Goal: Check status: Check status

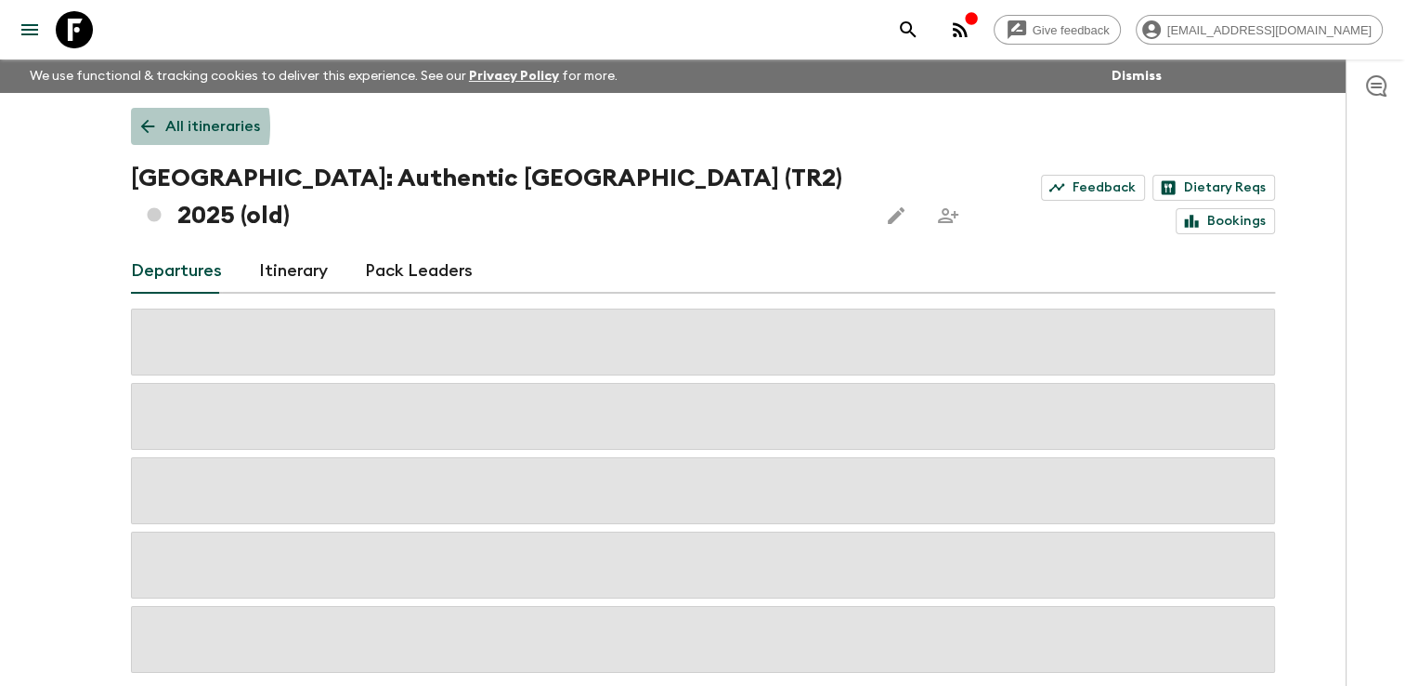
click at [145, 126] on icon at bounding box center [147, 127] width 14 height 14
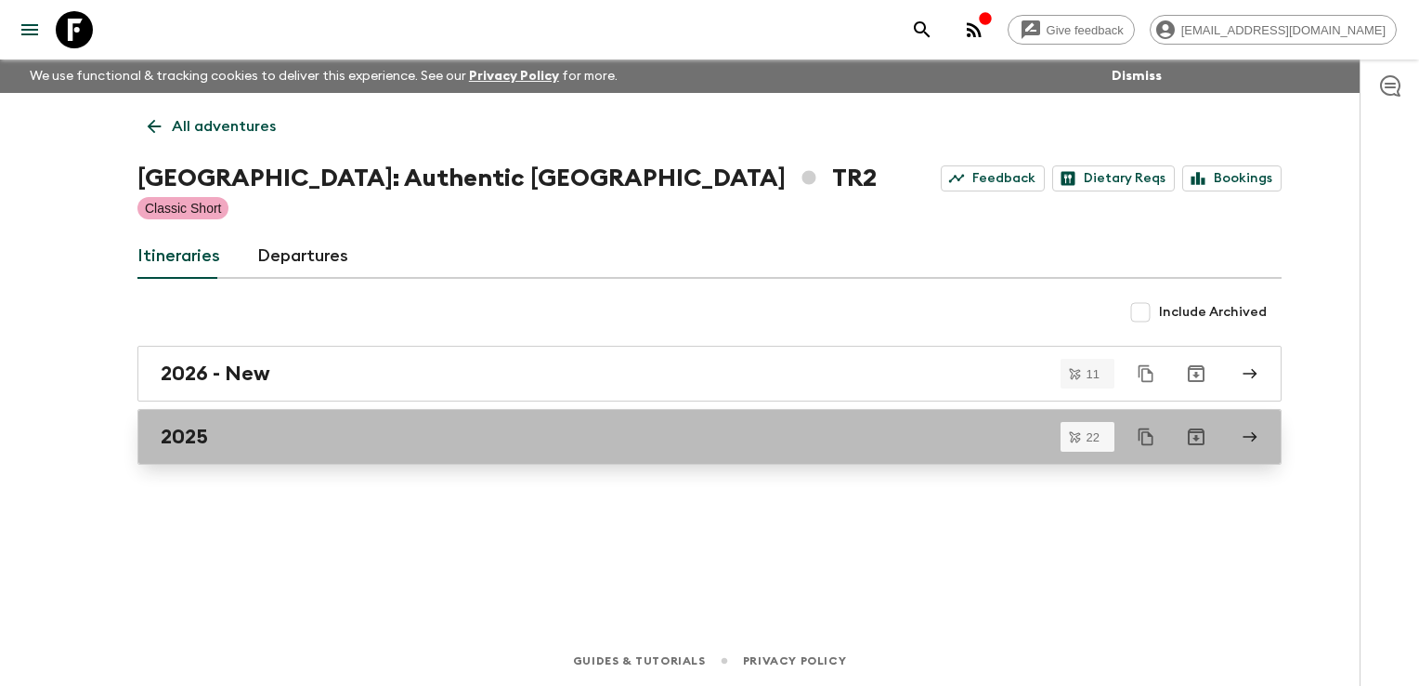
click at [240, 442] on div "2025" at bounding box center [692, 437] width 1063 height 24
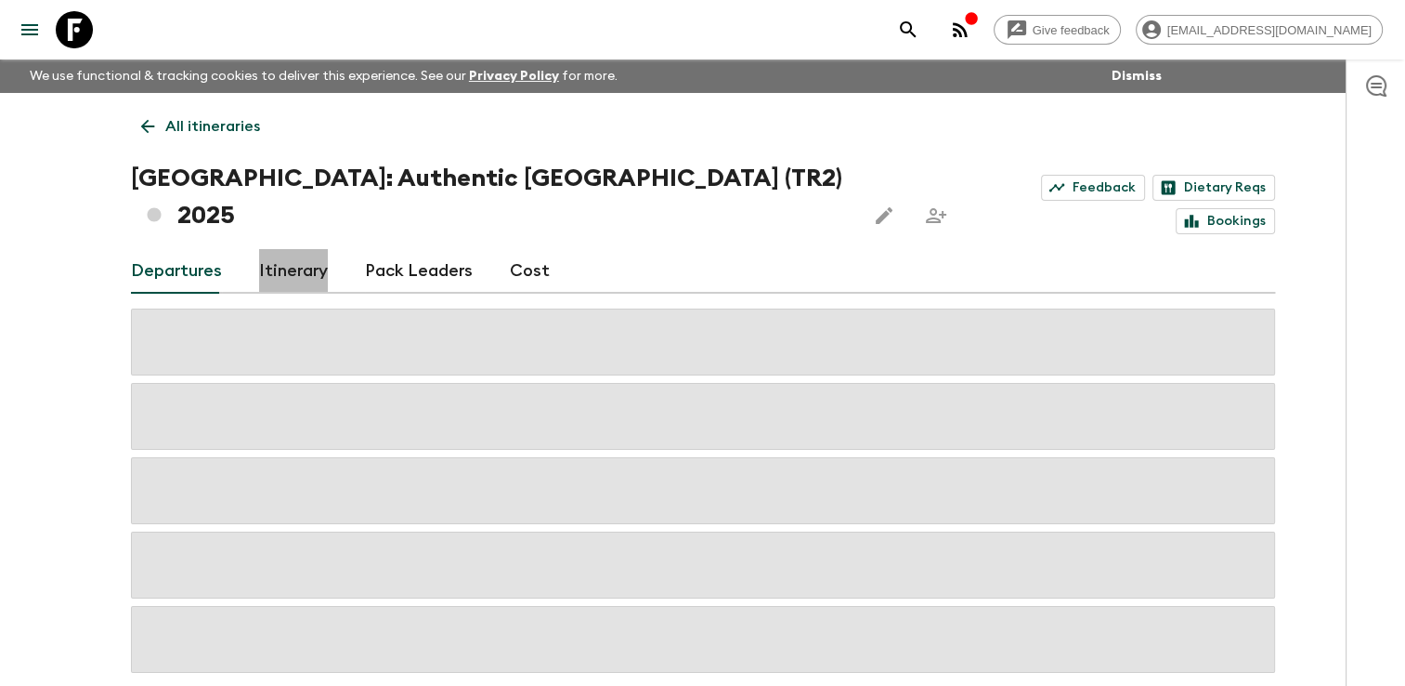
click at [302, 249] on link "Itinerary" at bounding box center [293, 271] width 69 height 45
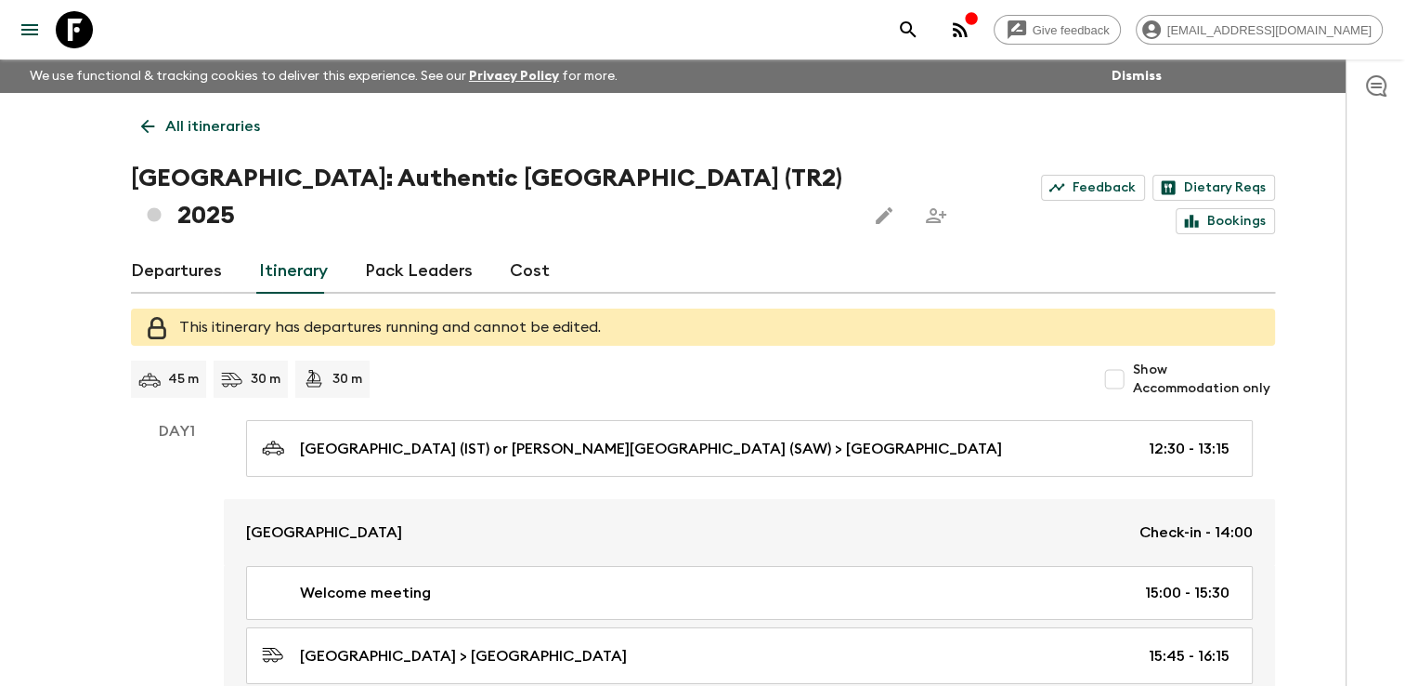
click at [157, 132] on link "All itineraries" at bounding box center [200, 126] width 139 height 37
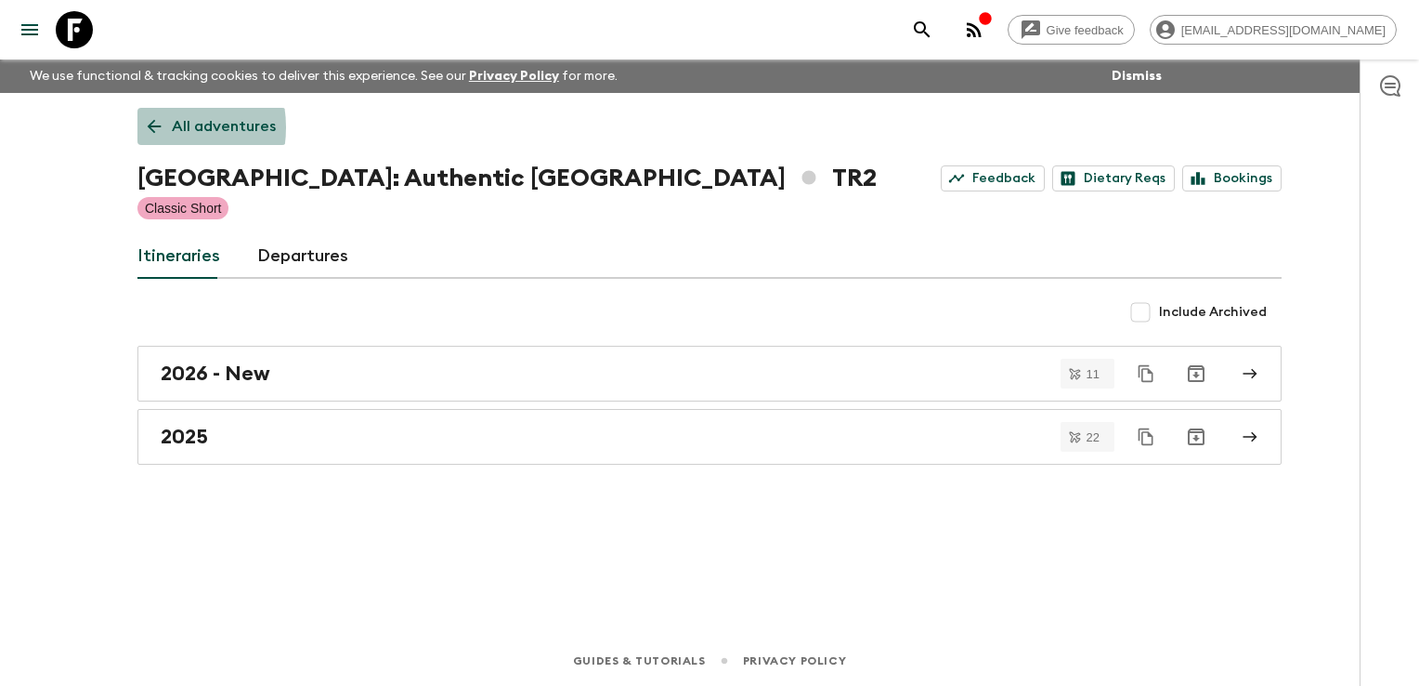
click at [157, 127] on icon at bounding box center [154, 126] width 20 height 20
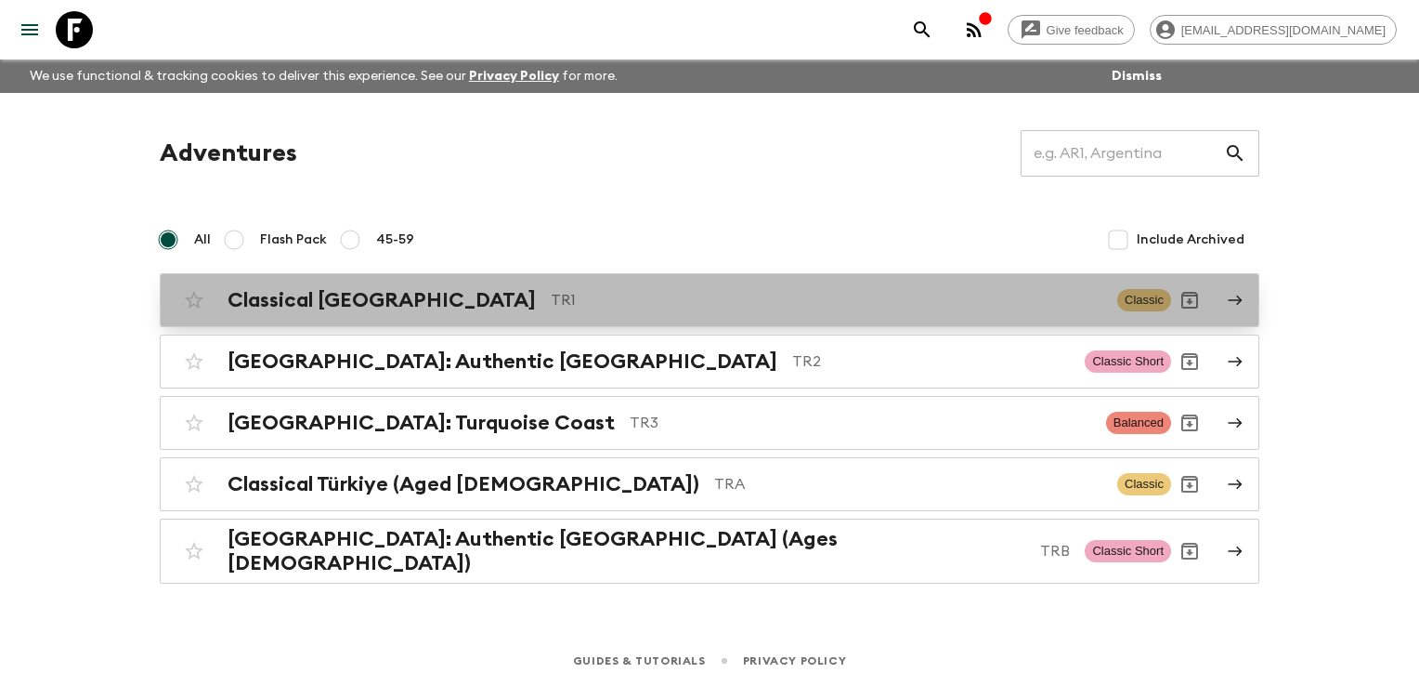
click at [285, 313] on div "Classical Türkiye TR1 Classic" at bounding box center [674, 299] width 996 height 37
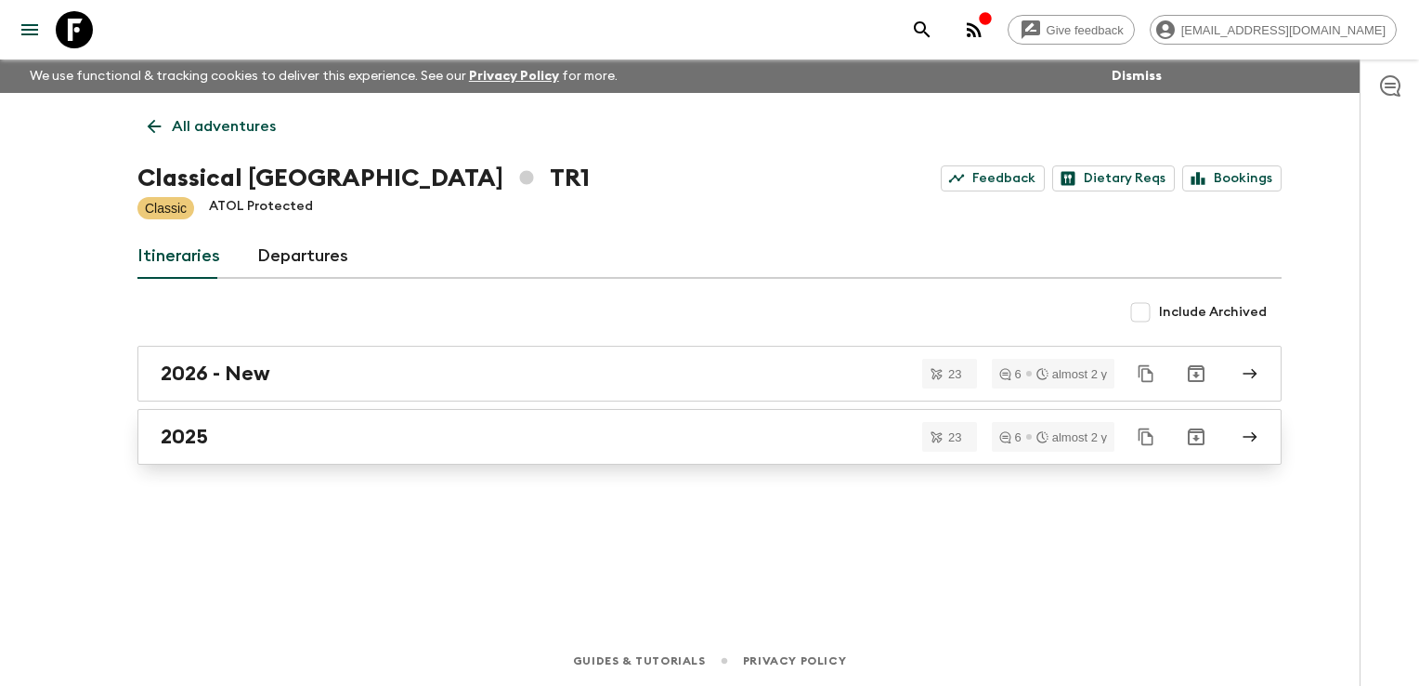
click at [266, 422] on link "2025" at bounding box center [709, 437] width 1144 height 56
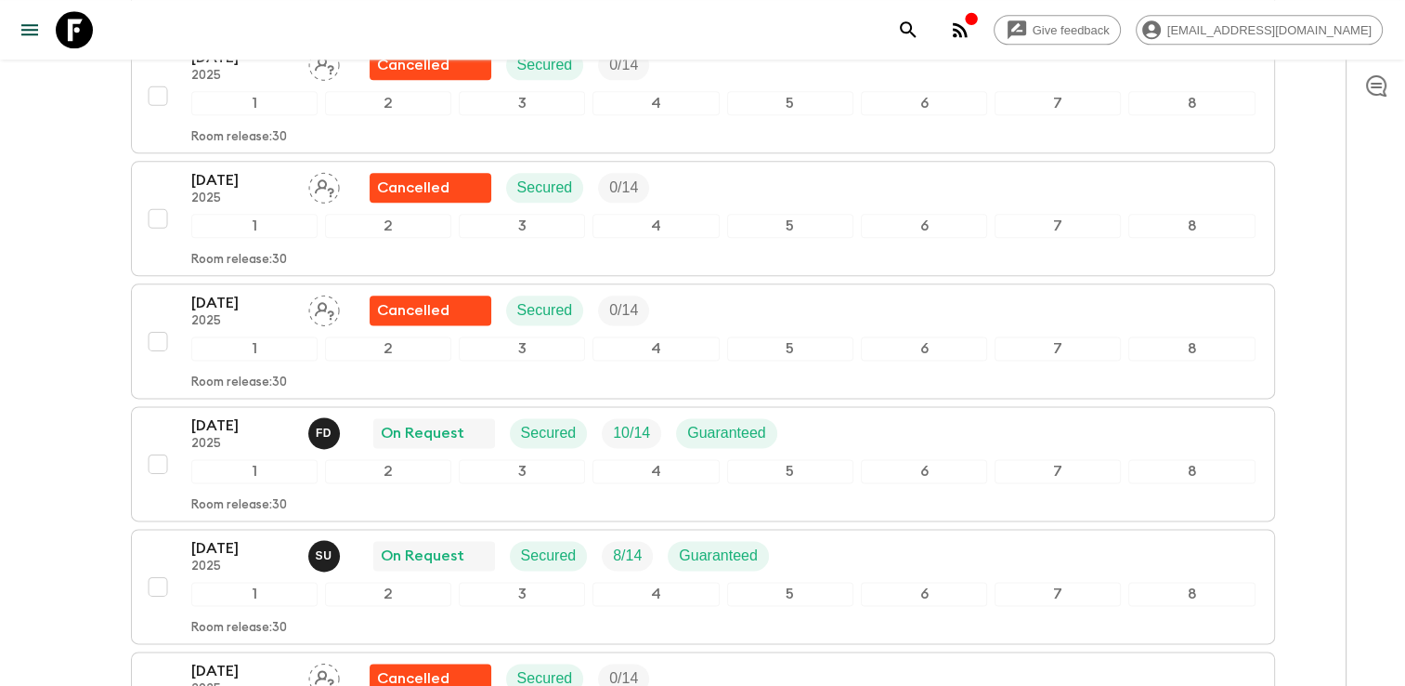
scroll to position [2322, 0]
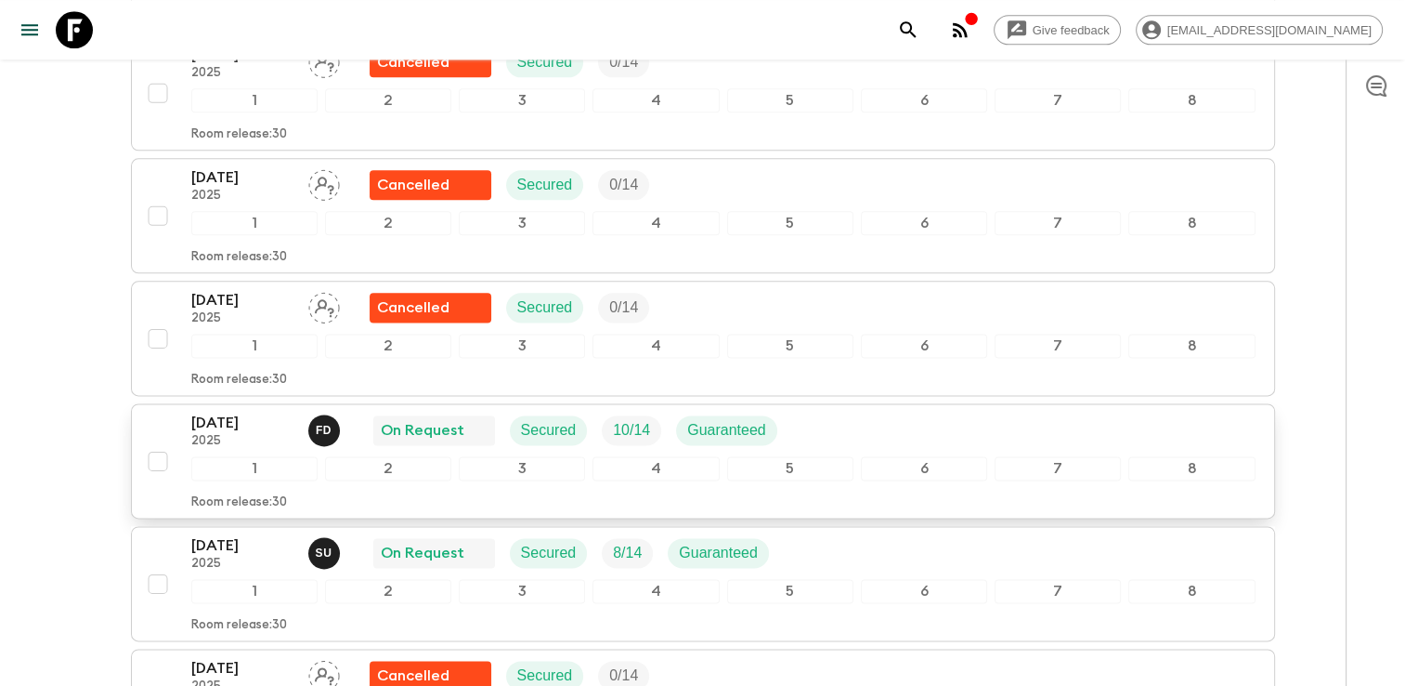
click at [866, 412] on div "[DATE] 2025 F D On Request Secured 10 / 14 Guaranteed" at bounding box center [723, 430] width 1065 height 37
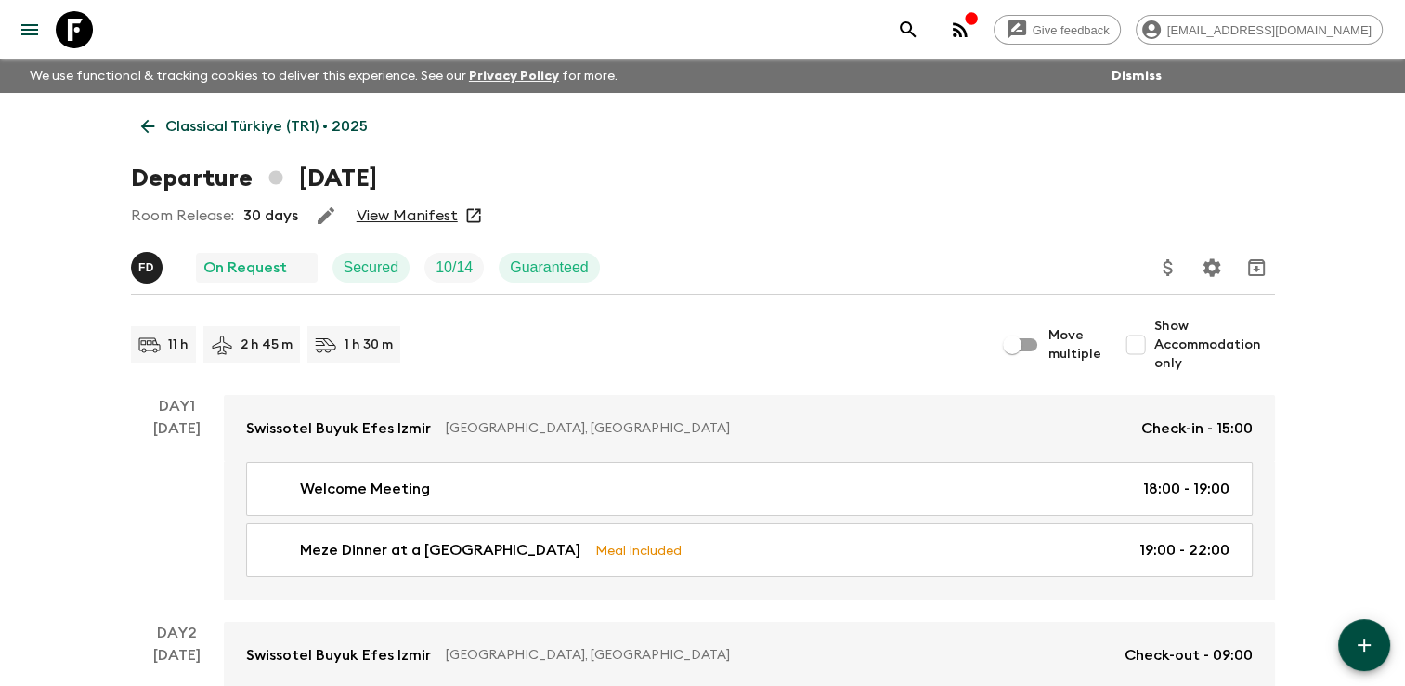
click at [406, 211] on link "View Manifest" at bounding box center [407, 215] width 101 height 19
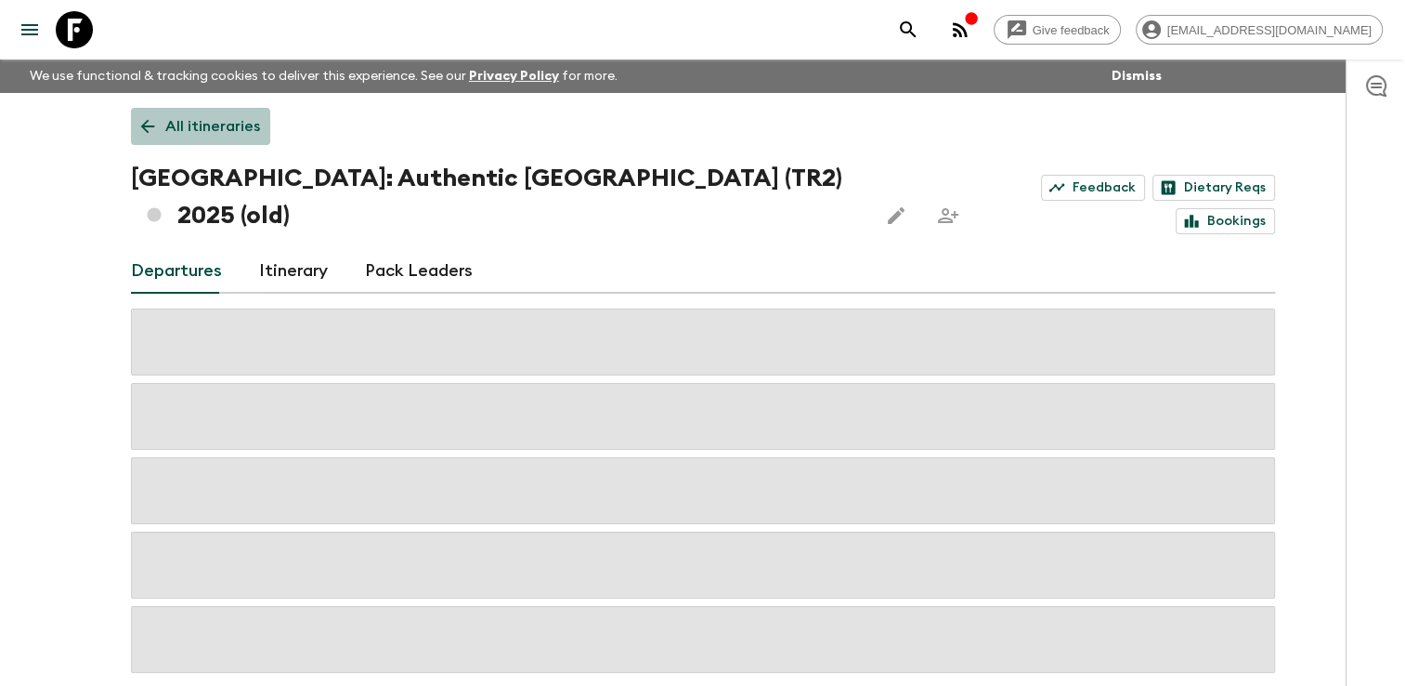
click at [157, 132] on link "All itineraries" at bounding box center [200, 126] width 139 height 37
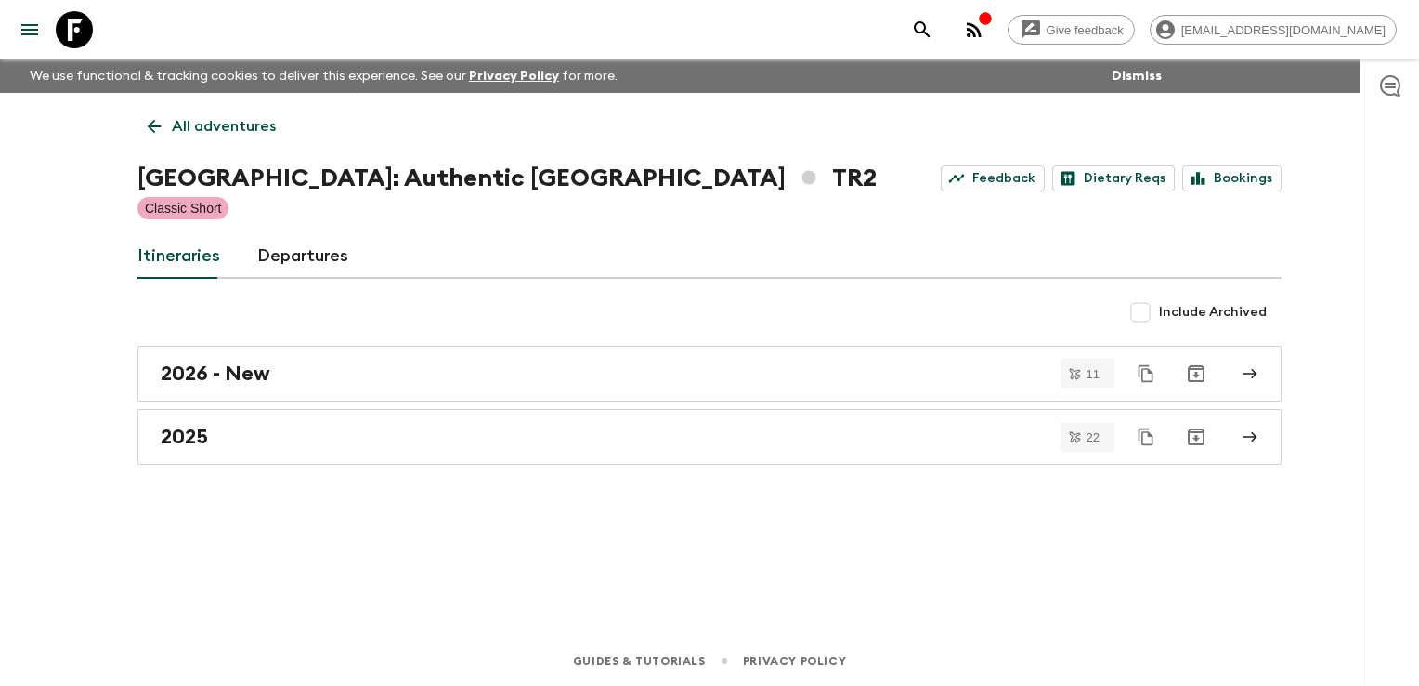
click at [157, 132] on icon at bounding box center [154, 126] width 20 height 20
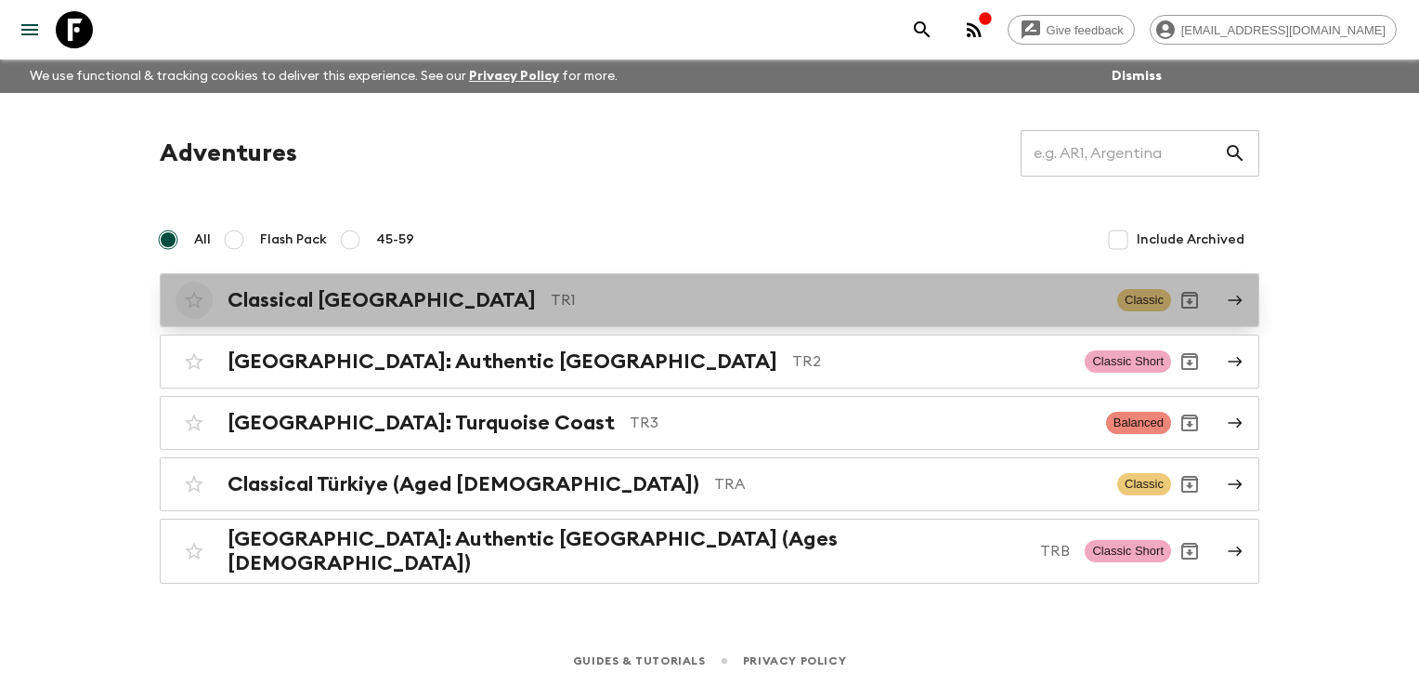
click at [189, 304] on input "checkbox" at bounding box center [194, 299] width 37 height 37
checkbox input "false"
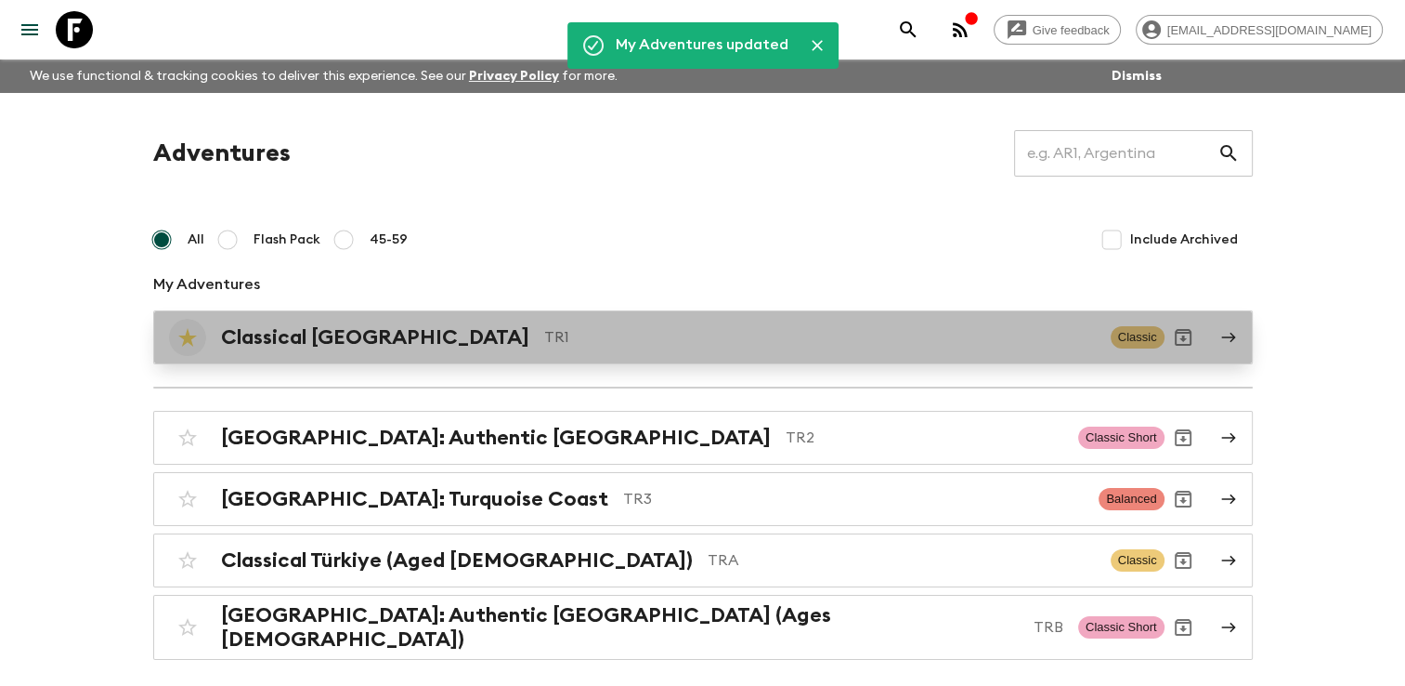
click at [186, 339] on input "checkbox" at bounding box center [187, 337] width 37 height 37
checkbox input "false"
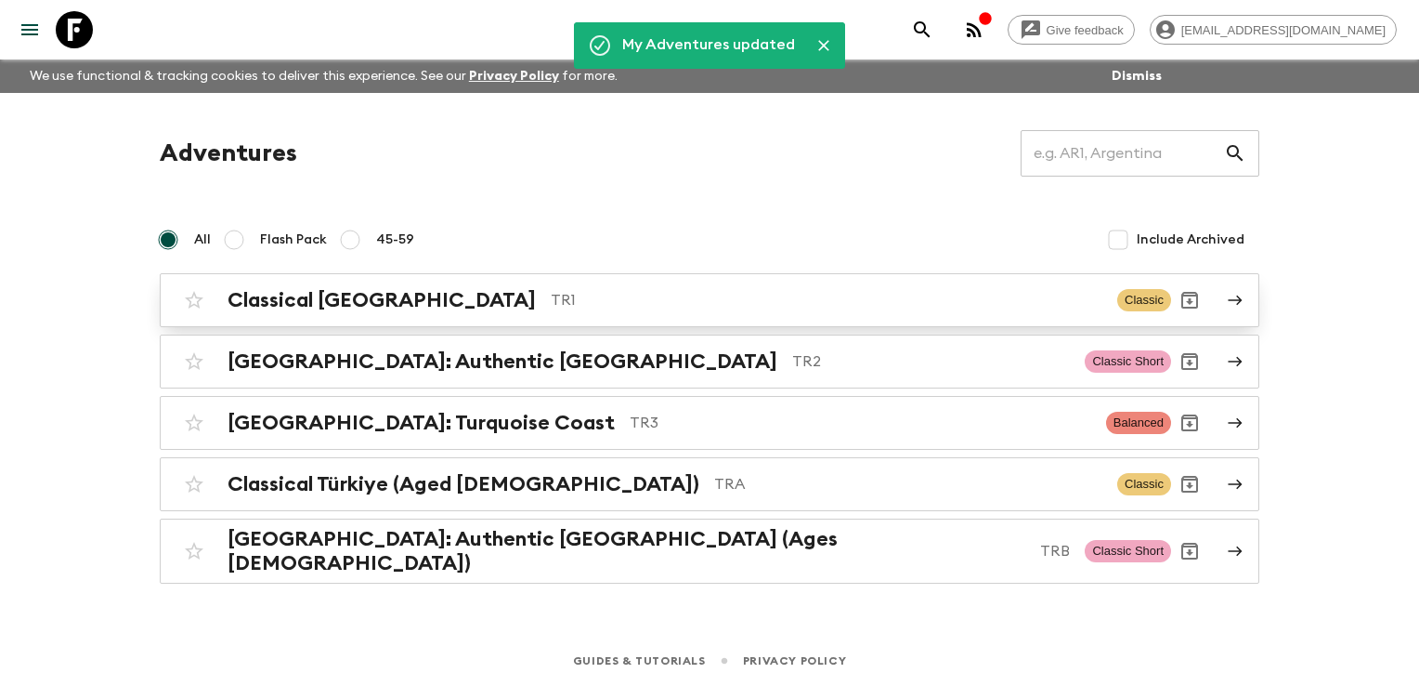
click at [294, 304] on h2 "Classical [GEOGRAPHIC_DATA]" at bounding box center [382, 300] width 308 height 24
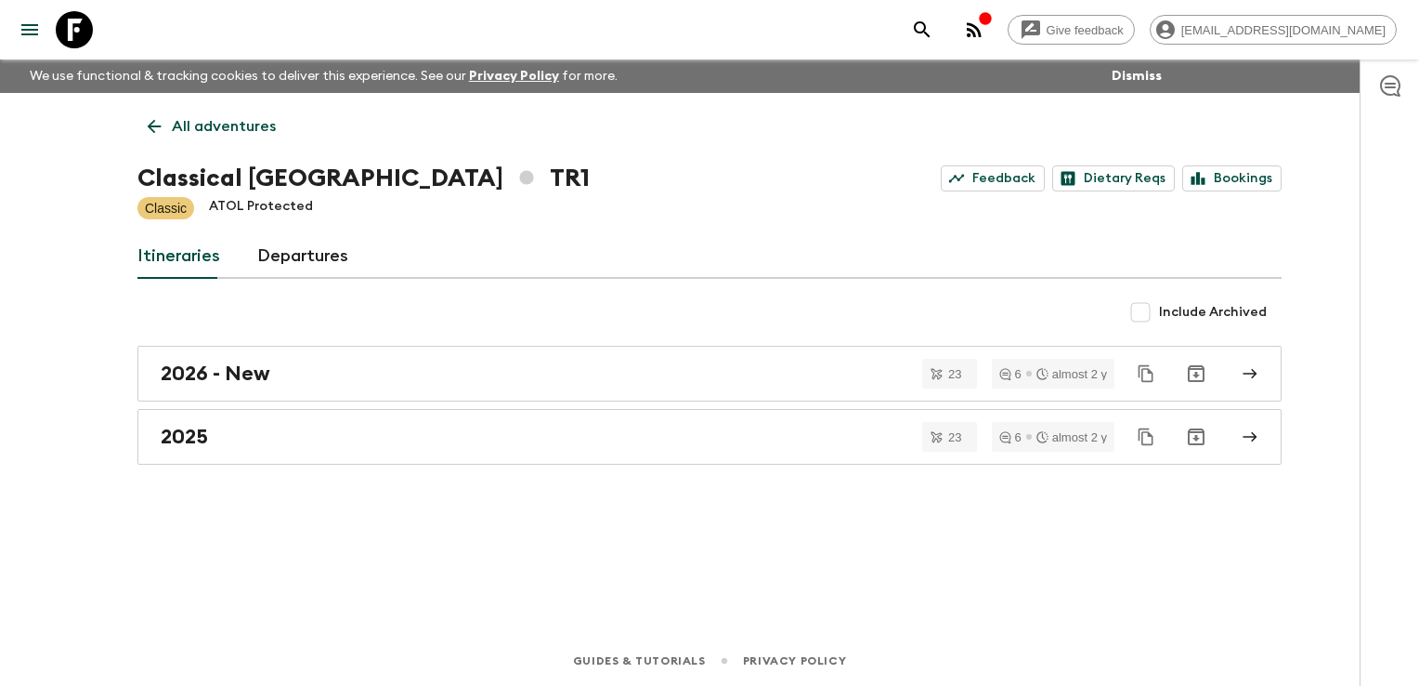
click at [275, 464] on div "All adventures Classical Türkiye TR1 Feedback Dietary Reqs Bookings Classic ATO…" at bounding box center [709, 338] width 1189 height 490
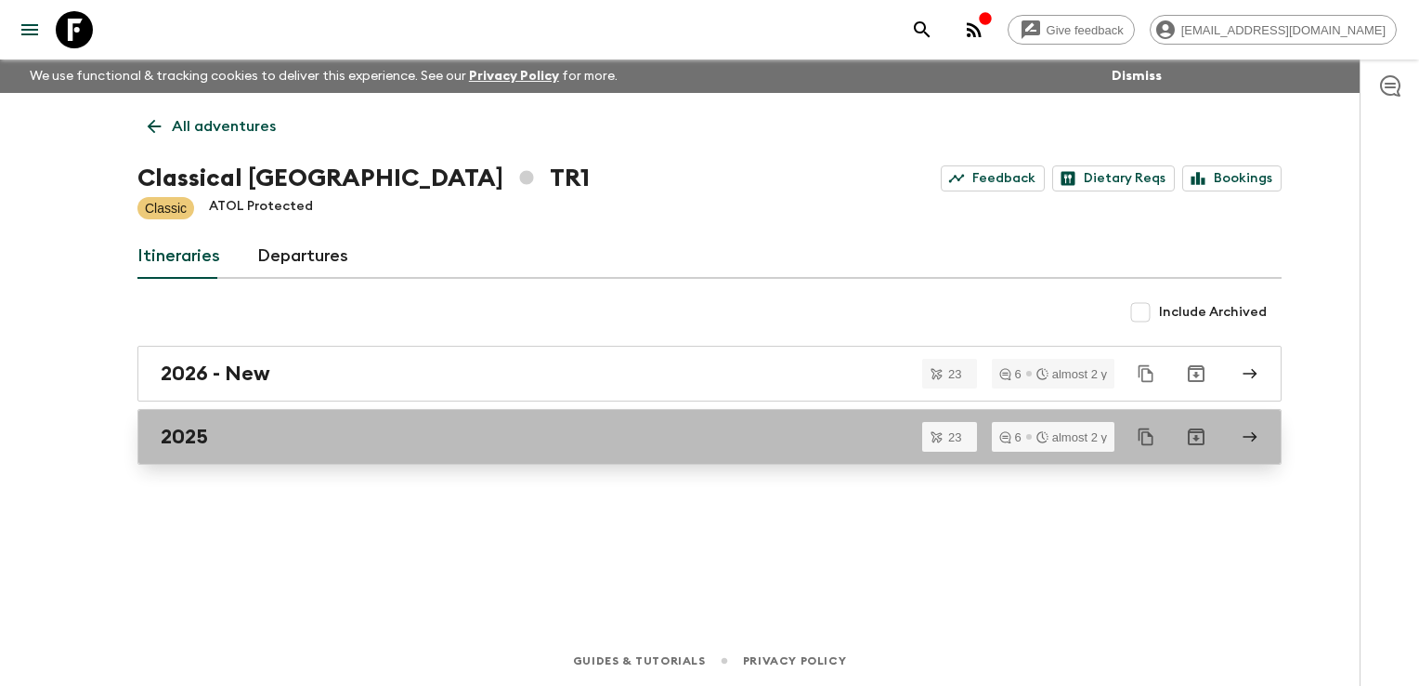
click at [286, 440] on div "2025" at bounding box center [692, 437] width 1063 height 24
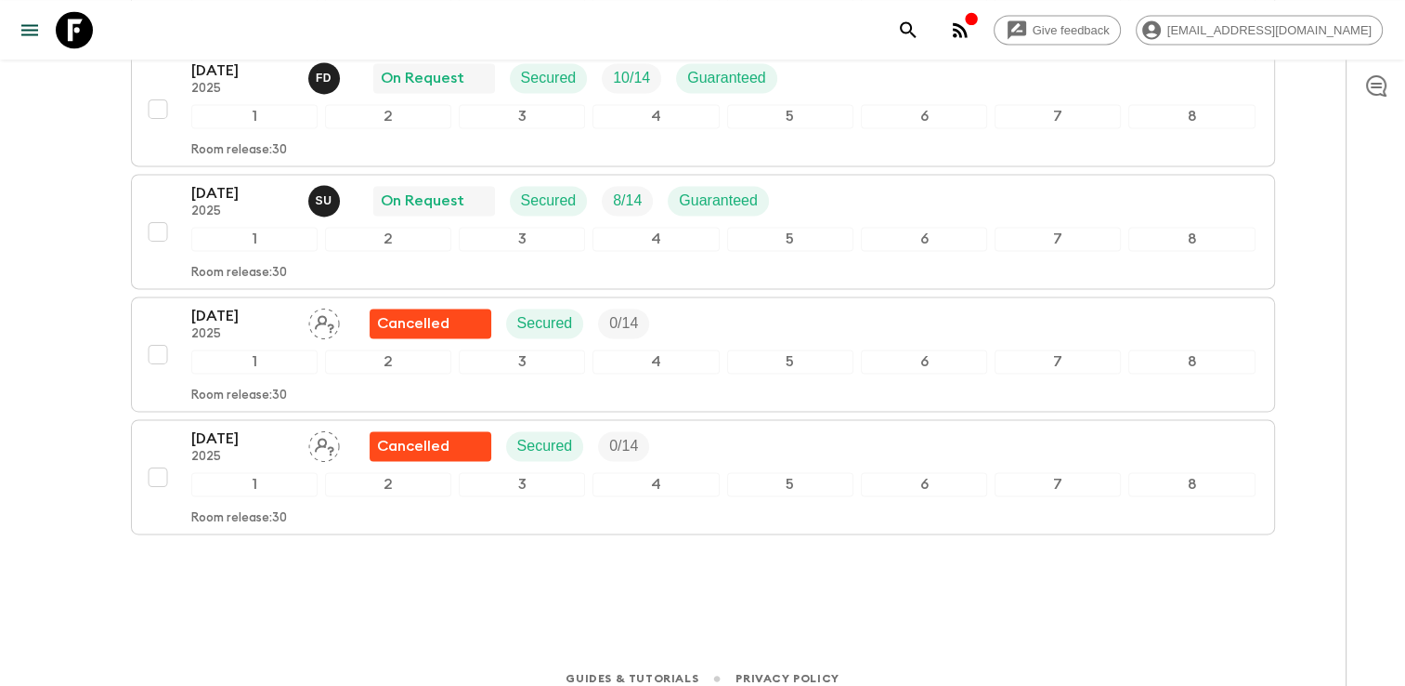
scroll to position [2303, 0]
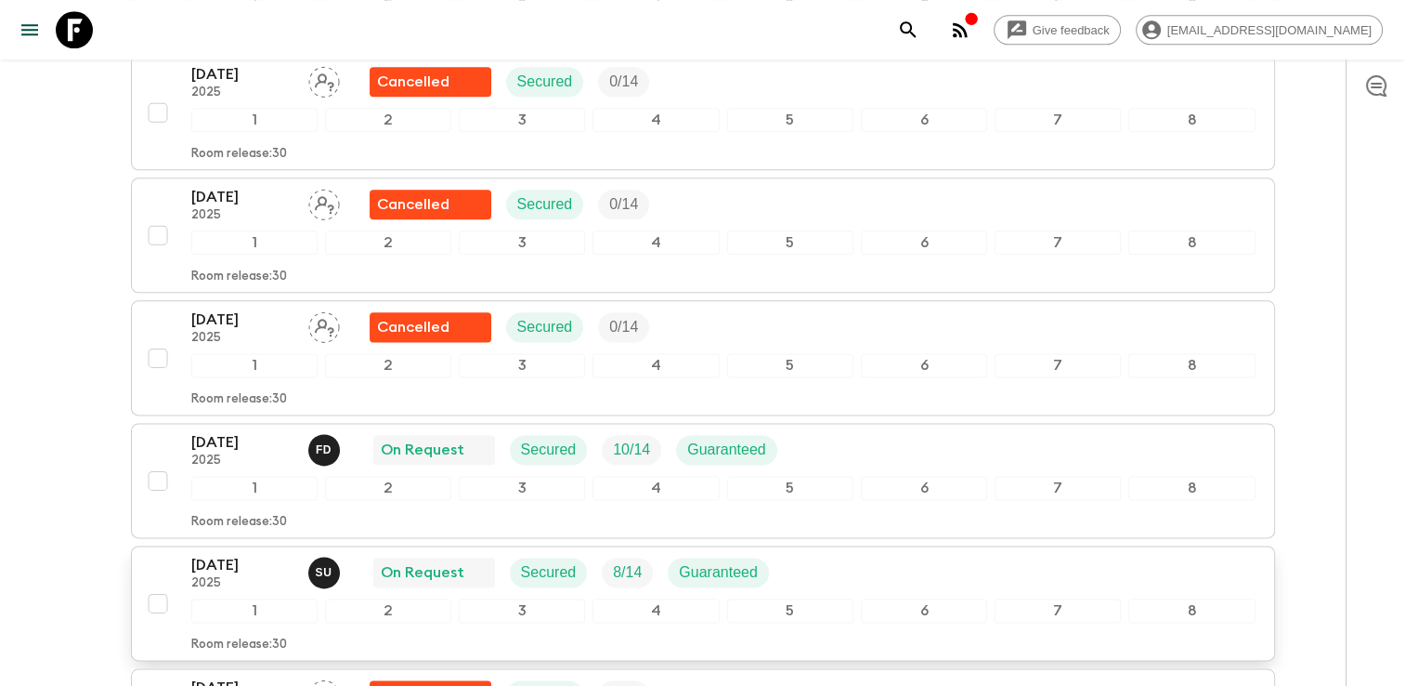
click at [831, 554] on div "[DATE] 2025 S U On Request Secured 8 / 14 Guaranteed" at bounding box center [723, 572] width 1065 height 37
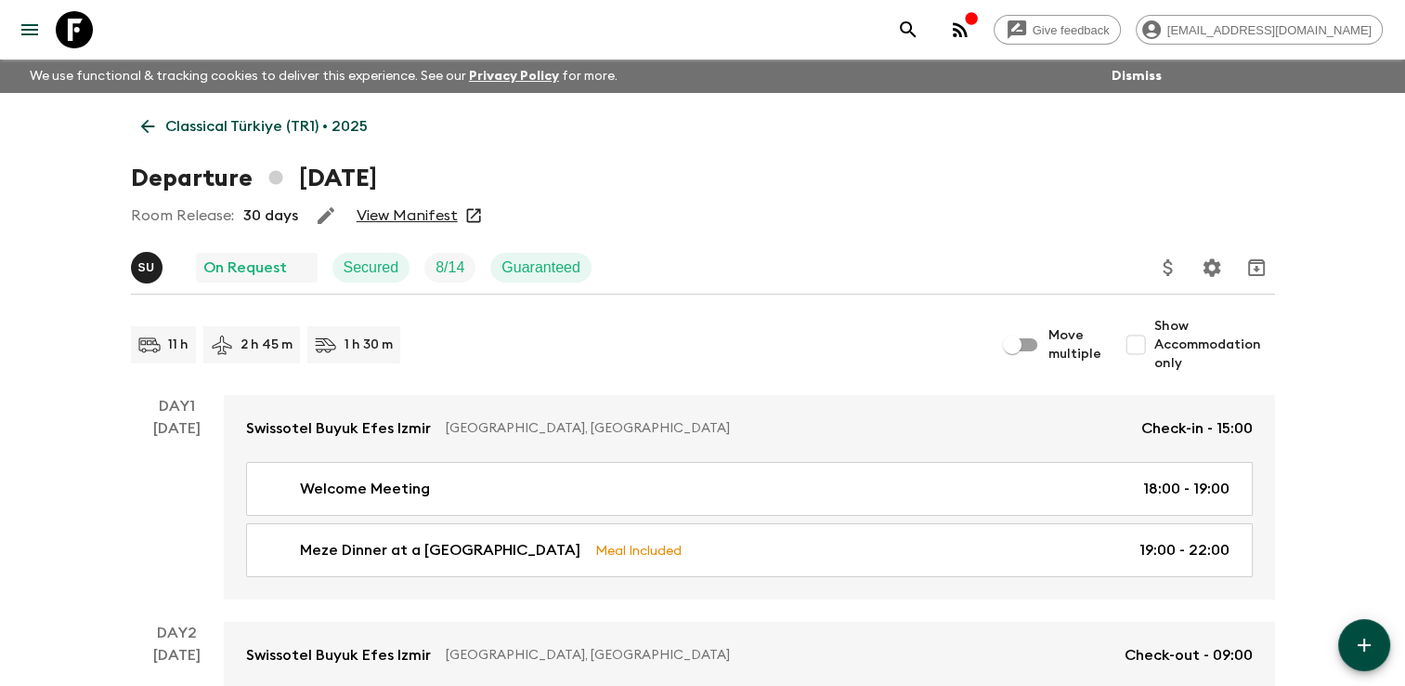
click at [412, 211] on link "View Manifest" at bounding box center [407, 215] width 101 height 19
